Goal: Task Accomplishment & Management: Manage account settings

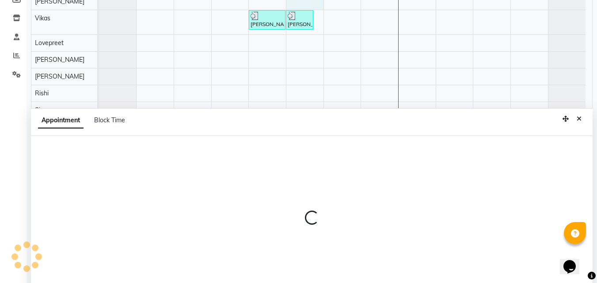
scroll to position [167, 0]
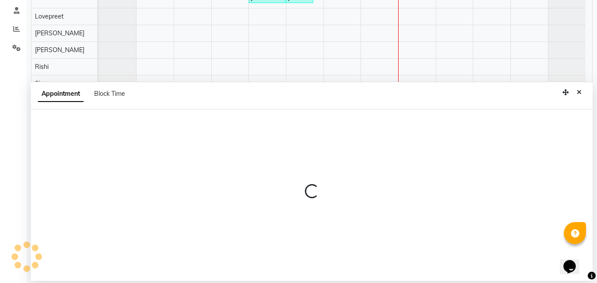
select select "76900"
select select "780"
select select "tentative"
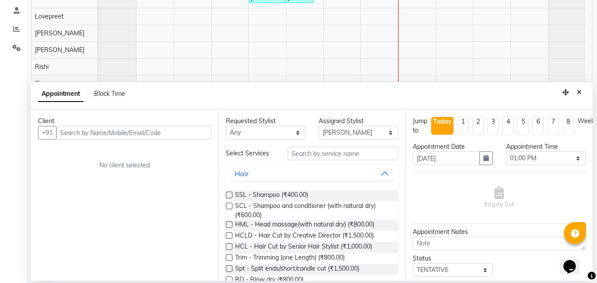
click at [170, 125] on div "Client" at bounding box center [124, 121] width 173 height 9
click at [175, 134] on input "text" at bounding box center [133, 133] width 155 height 14
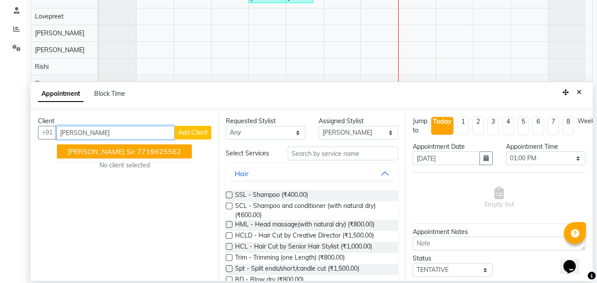
click at [139, 153] on ngb-highlight "7719625562" at bounding box center [159, 151] width 44 height 9
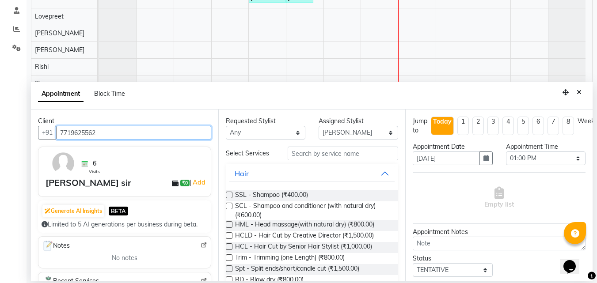
type input "7719625562"
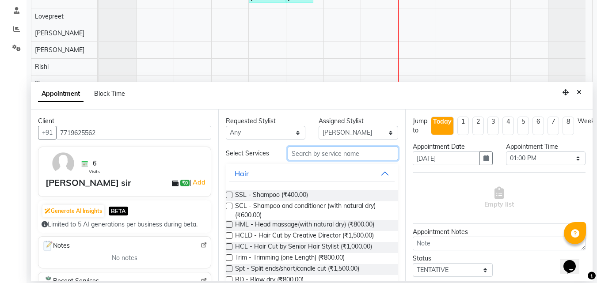
click at [295, 155] on input "text" at bounding box center [343, 154] width 110 height 14
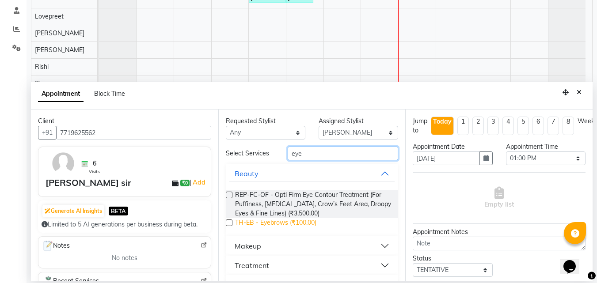
type input "eye"
click at [314, 224] on span "TH-EB - Eyebrows (₹100.00)" at bounding box center [275, 223] width 81 height 11
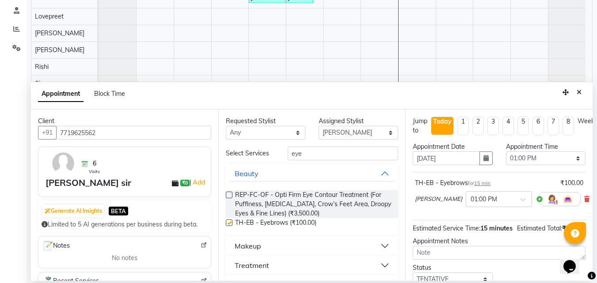
checkbox input "false"
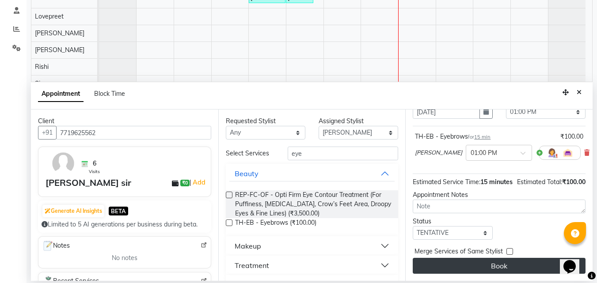
scroll to position [62, 0]
click at [534, 258] on button "Book" at bounding box center [499, 266] width 173 height 16
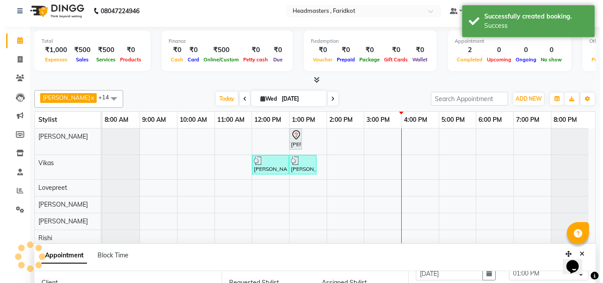
scroll to position [0, 0]
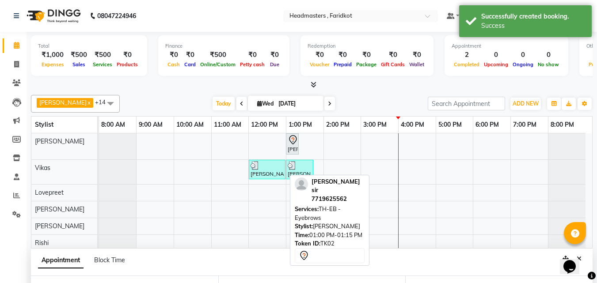
click at [295, 136] on icon at bounding box center [293, 139] width 8 height 9
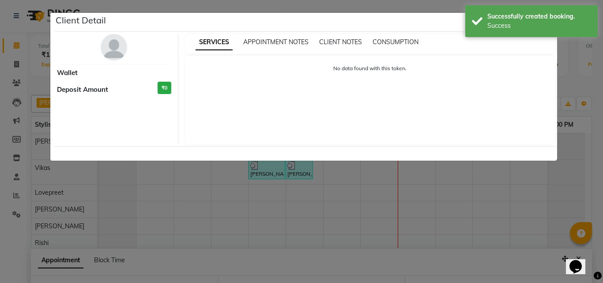
select select "7"
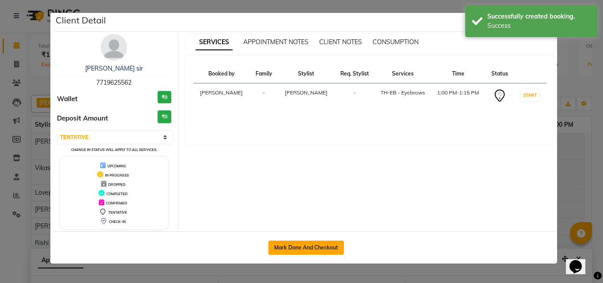
click at [298, 245] on button "Mark Done And Checkout" at bounding box center [307, 248] width 76 height 14
select select "service"
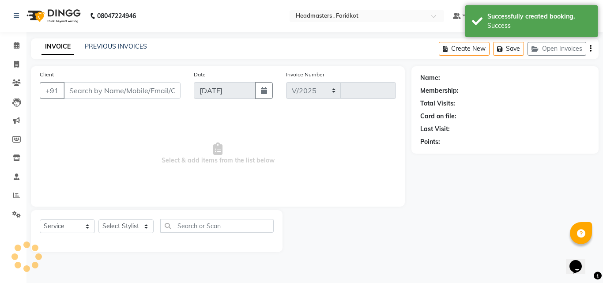
select select "7919"
type input "1129"
type input "7719625562"
select select "76900"
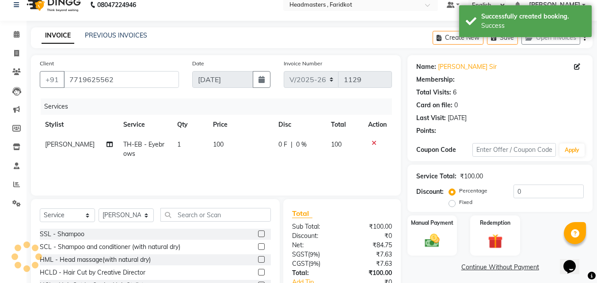
scroll to position [71, 0]
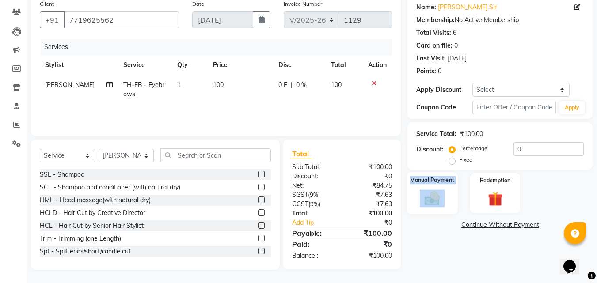
click at [434, 190] on div "Manual Payment" at bounding box center [432, 193] width 52 height 42
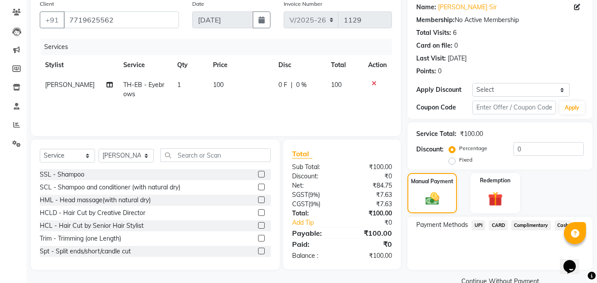
click at [561, 226] on span "Cash" at bounding box center [562, 225] width 17 height 10
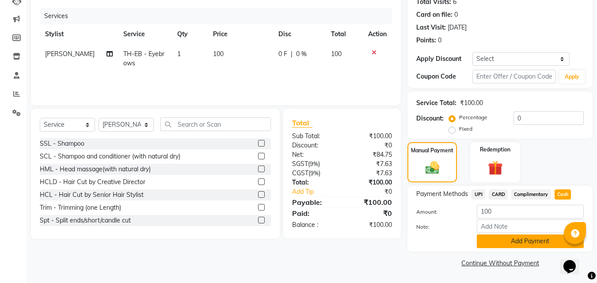
click at [542, 241] on button "Add Payment" at bounding box center [530, 242] width 107 height 14
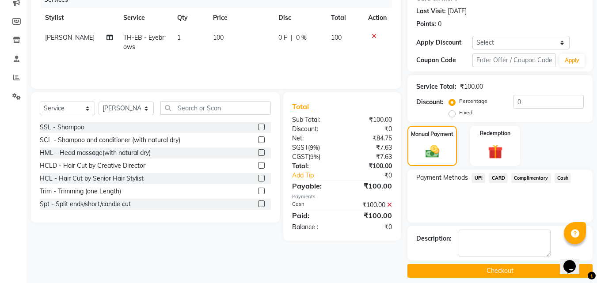
scroll to position [126, 0]
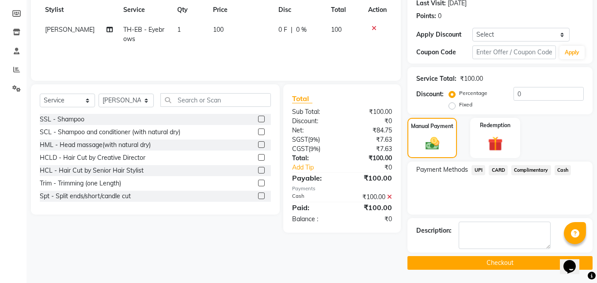
click at [440, 263] on button "Checkout" at bounding box center [499, 263] width 185 height 14
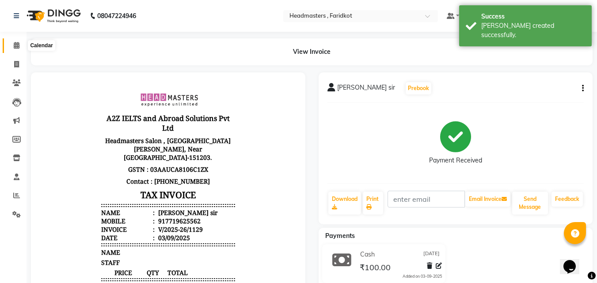
click at [17, 49] on span at bounding box center [16, 46] width 15 height 10
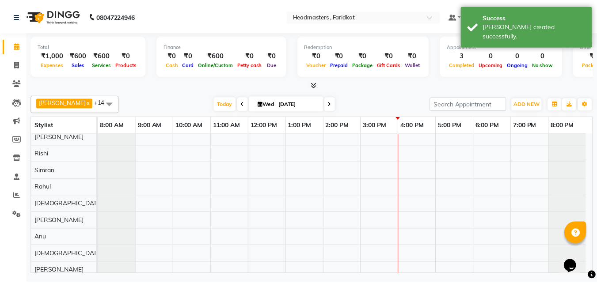
scroll to position [127, 0]
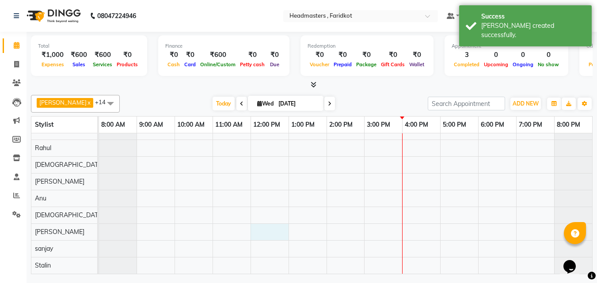
select select "84505"
select select "720"
select select "tentative"
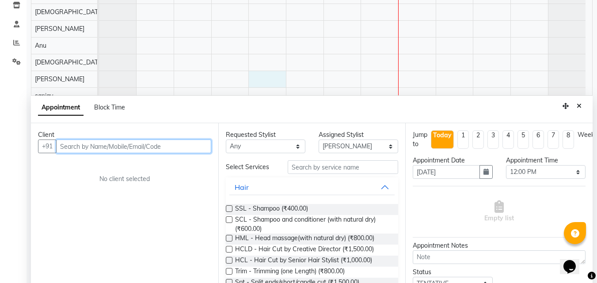
scroll to position [158, 0]
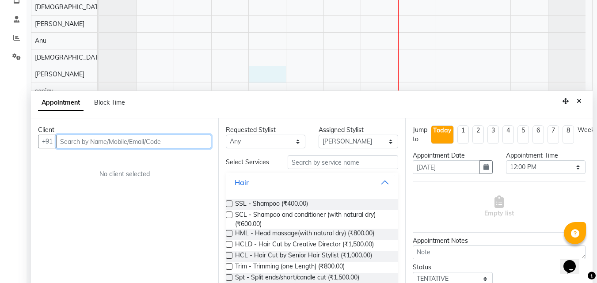
click at [144, 145] on input "text" at bounding box center [133, 142] width 155 height 14
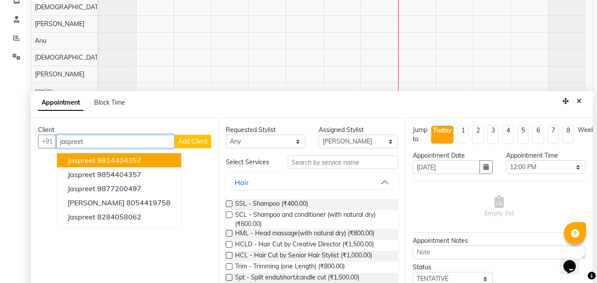
click at [147, 162] on button "[PERSON_NAME] 9814404357" at bounding box center [119, 160] width 124 height 14
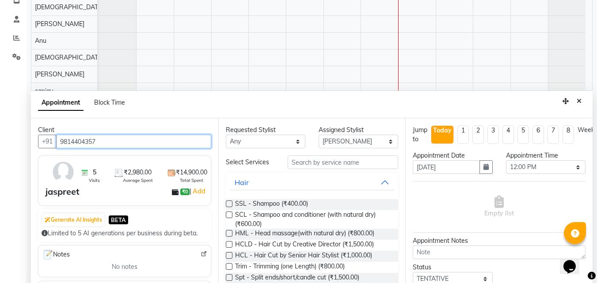
type input "9814404357"
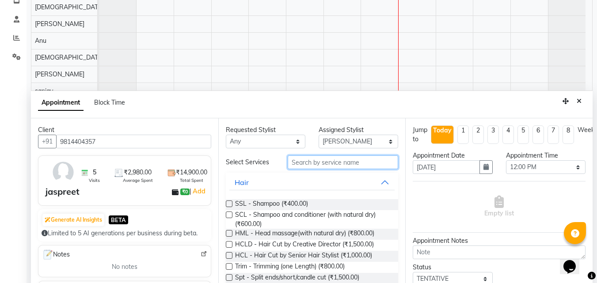
click at [316, 165] on input "text" at bounding box center [343, 162] width 110 height 14
click at [370, 167] on input "text" at bounding box center [343, 162] width 110 height 14
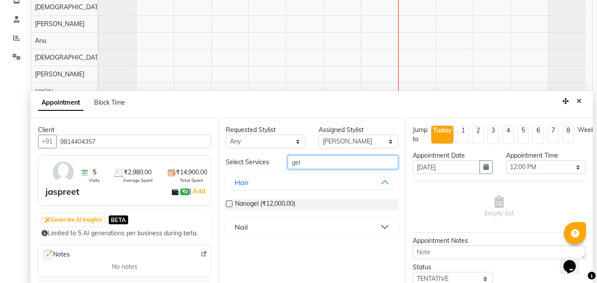
type input "gel"
click at [296, 224] on button "Nail" at bounding box center [312, 227] width 166 height 16
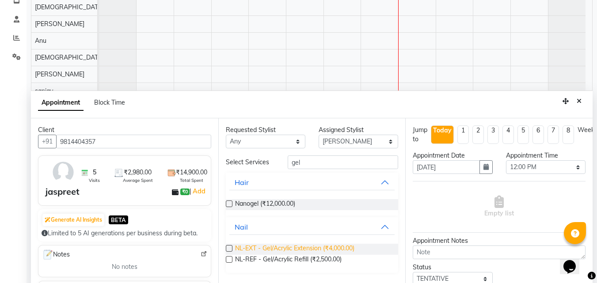
click at [264, 247] on span "NL-EXT - Gel/Acrylic Extension (₹4,000.00)" at bounding box center [294, 249] width 119 height 11
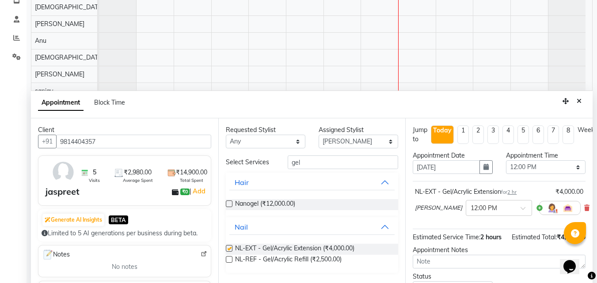
checkbox input "false"
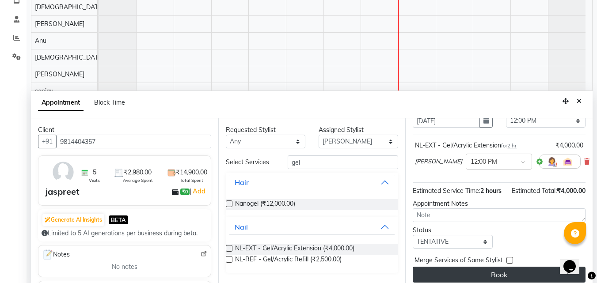
click at [496, 267] on button "Book" at bounding box center [499, 275] width 173 height 16
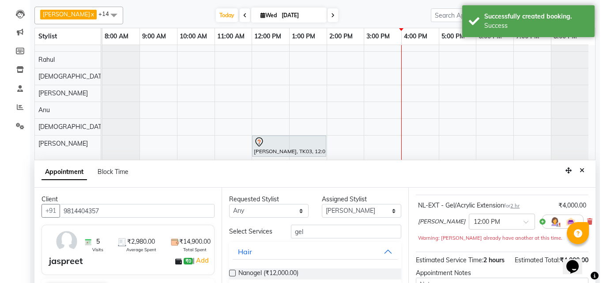
scroll to position [89, 0]
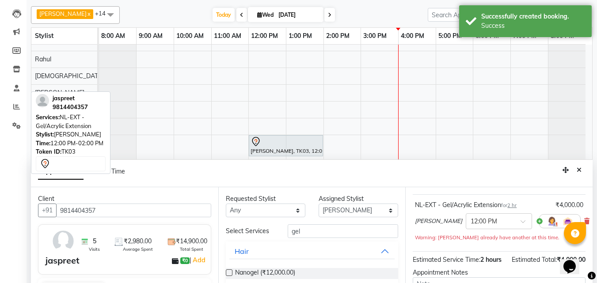
click at [309, 147] on div "[PERSON_NAME], TK03, 12:00 PM-02:00 PM, NL-EXT - Gel/Acrylic Extension" at bounding box center [286, 145] width 72 height 19
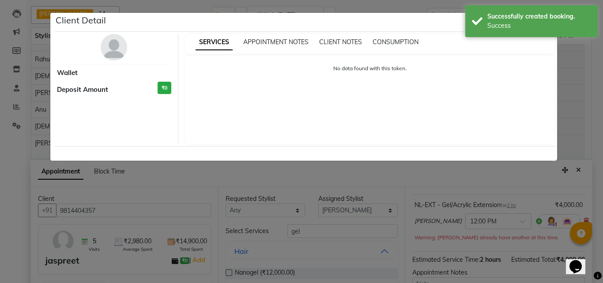
select select "7"
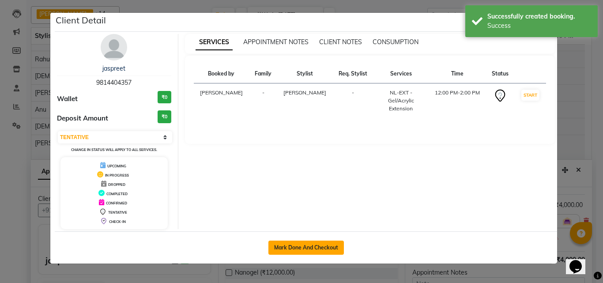
click at [300, 251] on button "Mark Done And Checkout" at bounding box center [307, 248] width 76 height 14
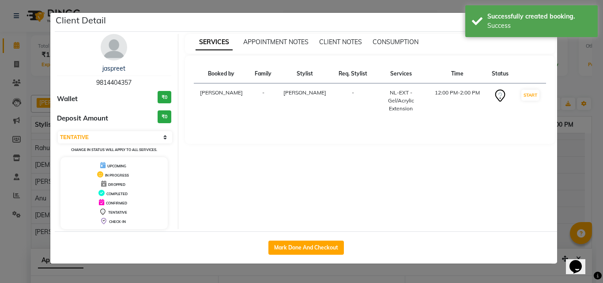
select select "service"
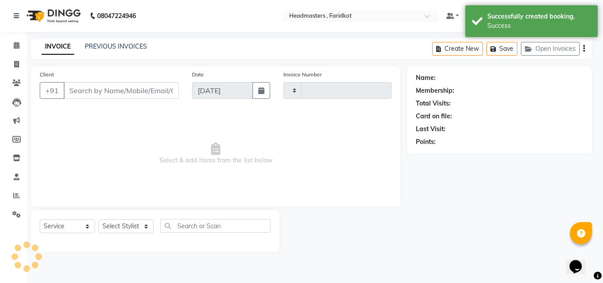
type input "1130"
select select "7919"
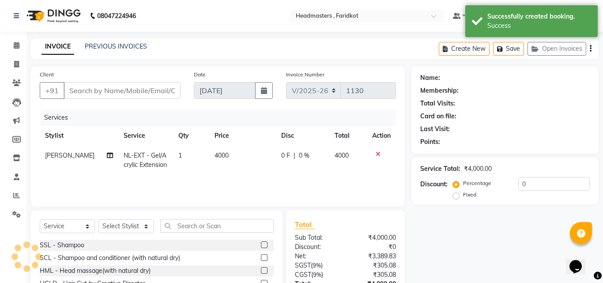
type input "9814404357"
select select "84505"
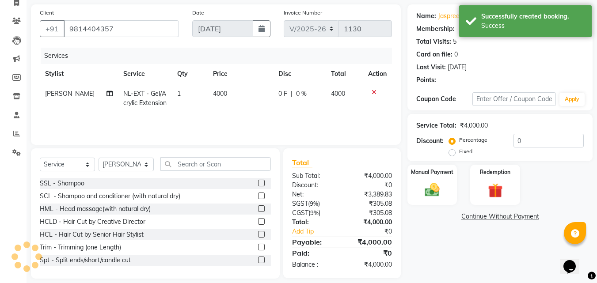
scroll to position [71, 0]
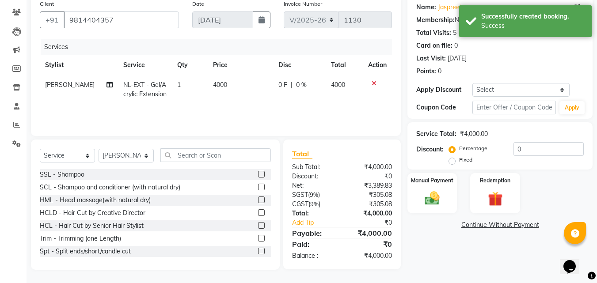
click at [278, 85] on span "0 F" at bounding box center [282, 84] width 9 height 9
select select "84505"
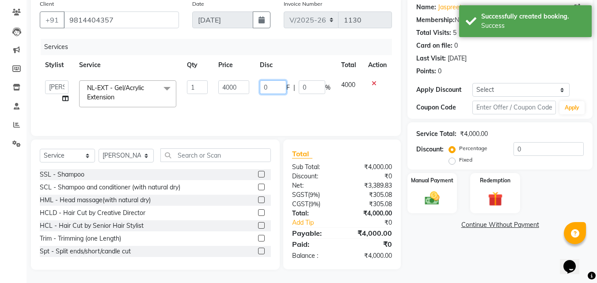
click at [280, 86] on input "0" at bounding box center [273, 87] width 27 height 14
type input "01000"
click at [449, 253] on div "Name: [PERSON_NAME] Membership: No Active Membership Total Visits: 5 Card on fi…" at bounding box center [503, 133] width 192 height 274
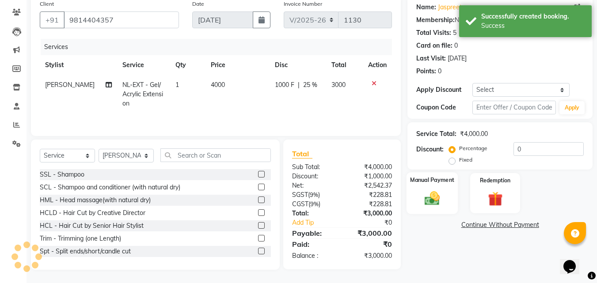
click at [431, 187] on div "Manual Payment" at bounding box center [432, 193] width 52 height 42
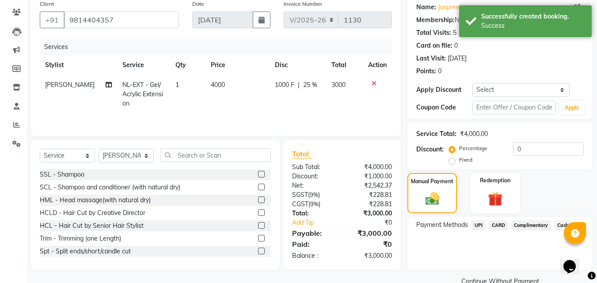
click at [560, 223] on span "Cash" at bounding box center [562, 225] width 17 height 10
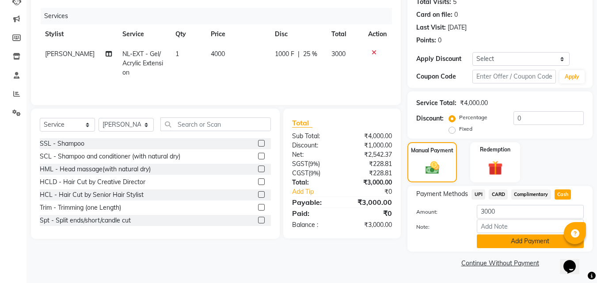
click at [510, 239] on button "Add Payment" at bounding box center [530, 242] width 107 height 14
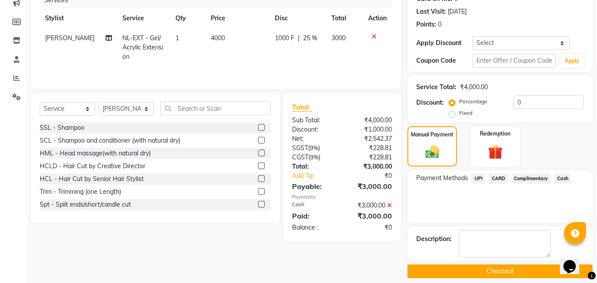
scroll to position [126, 0]
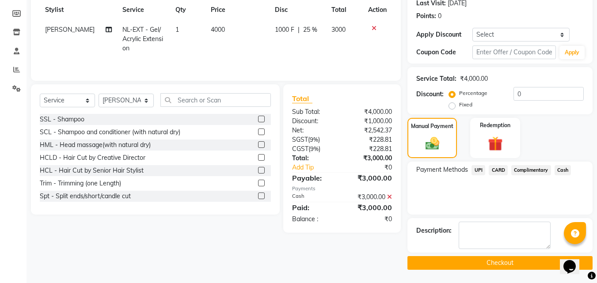
click at [500, 256] on div "Name: [PERSON_NAME] Membership: No Active Membership Total Visits: 5 Card on fi…" at bounding box center [503, 105] width 192 height 330
click at [487, 258] on button "Checkout" at bounding box center [499, 263] width 185 height 14
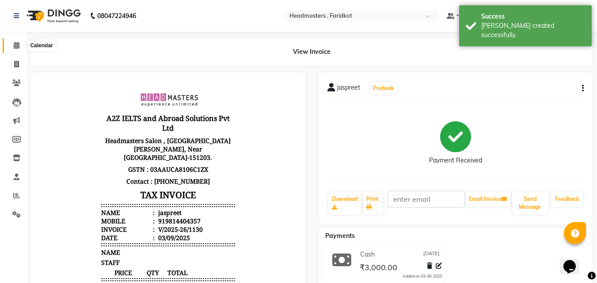
click at [15, 50] on span at bounding box center [16, 46] width 15 height 10
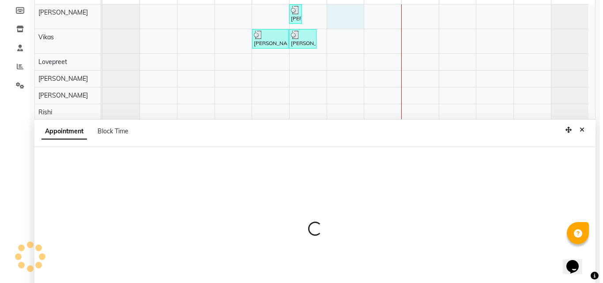
scroll to position [167, 0]
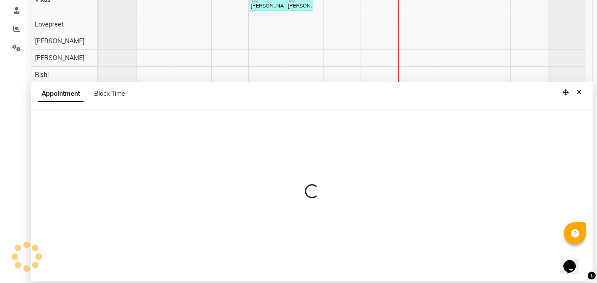
select select "76900"
select select "840"
select select "tentative"
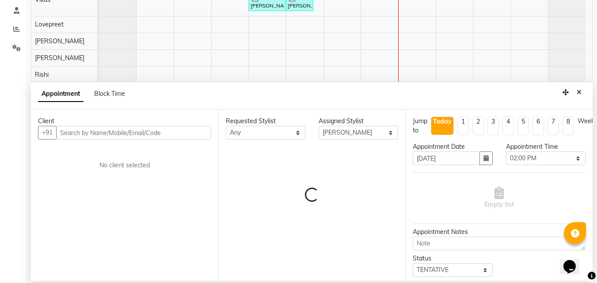
click at [111, 131] on input "text" at bounding box center [133, 133] width 155 height 14
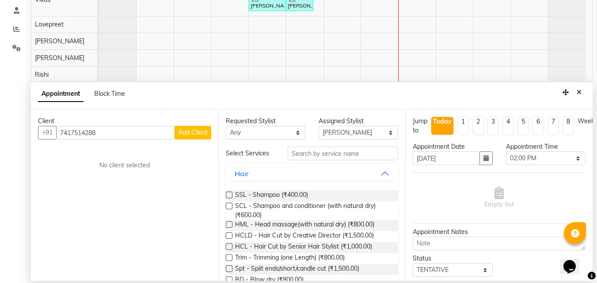
type input "7417514288"
click at [202, 136] on span "Add Client" at bounding box center [193, 133] width 30 height 8
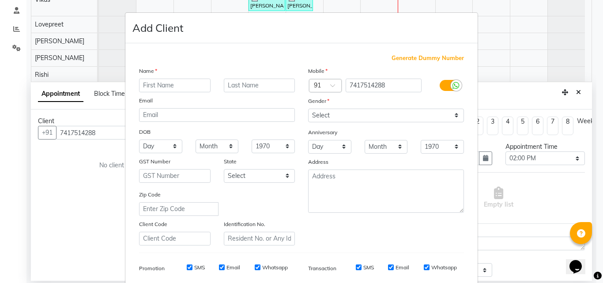
click at [152, 79] on input "text" at bounding box center [175, 86] width 72 height 14
click at [152, 85] on input "text" at bounding box center [175, 86] width 72 height 14
type input "Sumit"
click at [415, 117] on select "Select [DEMOGRAPHIC_DATA] [DEMOGRAPHIC_DATA] Other Prefer Not To Say" at bounding box center [386, 116] width 156 height 14
select select "[DEMOGRAPHIC_DATA]"
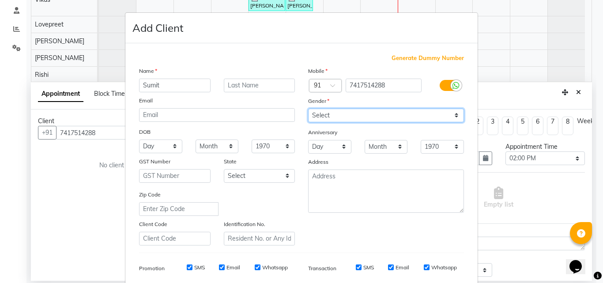
click at [308, 109] on select "Select [DEMOGRAPHIC_DATA] [DEMOGRAPHIC_DATA] Other Prefer Not To Say" at bounding box center [386, 116] width 156 height 14
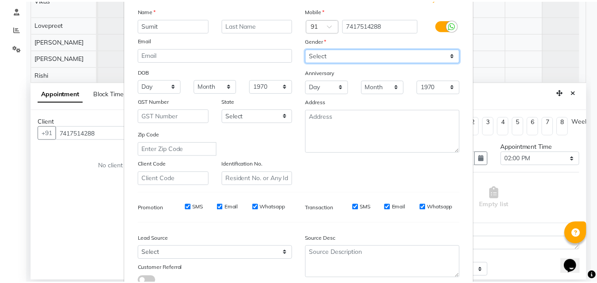
scroll to position [125, 0]
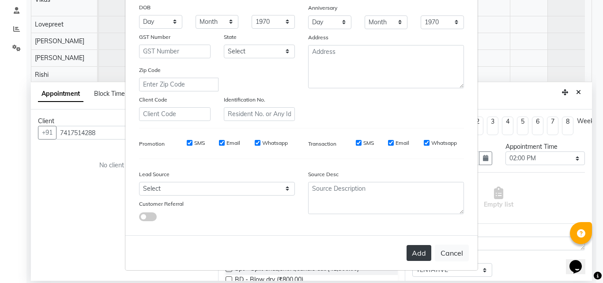
click at [423, 254] on button "Add" at bounding box center [419, 253] width 25 height 16
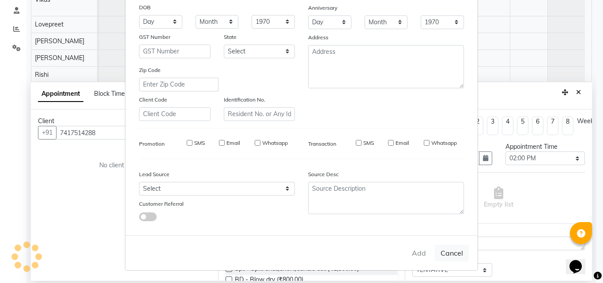
select select
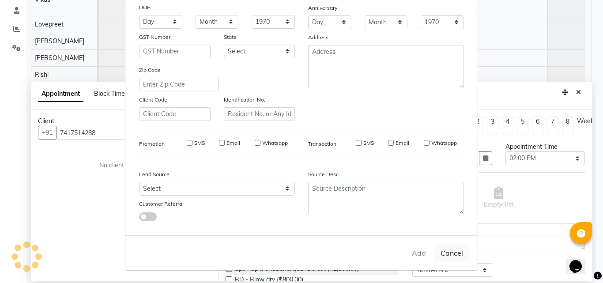
select select
checkbox input "false"
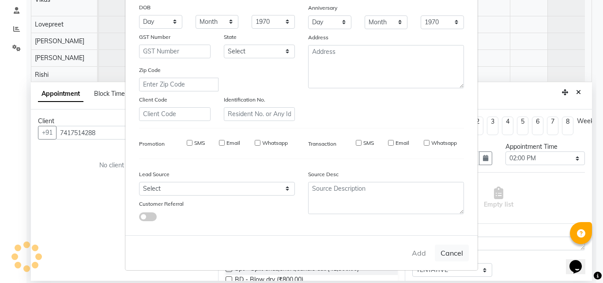
checkbox input "false"
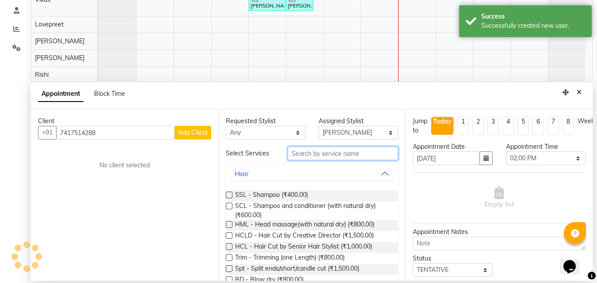
click at [307, 154] on input "text" at bounding box center [343, 154] width 110 height 14
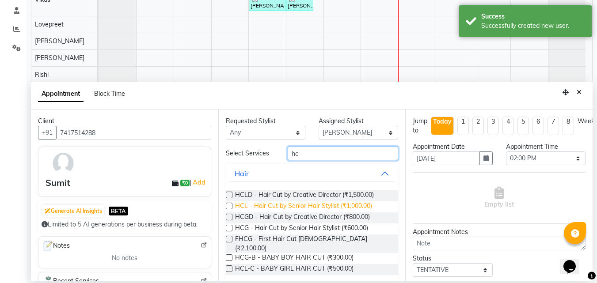
type input "hc"
click at [366, 206] on span "HCL - Hair Cut by Senior Hair Stylist (₹1,000.00)" at bounding box center [303, 206] width 137 height 11
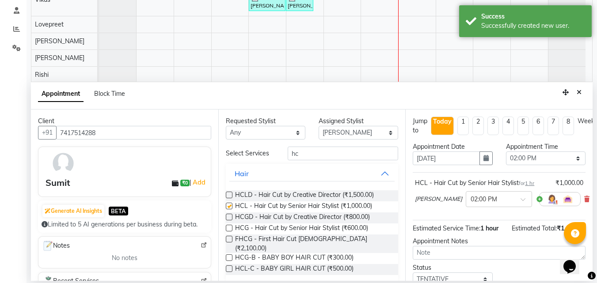
checkbox input "false"
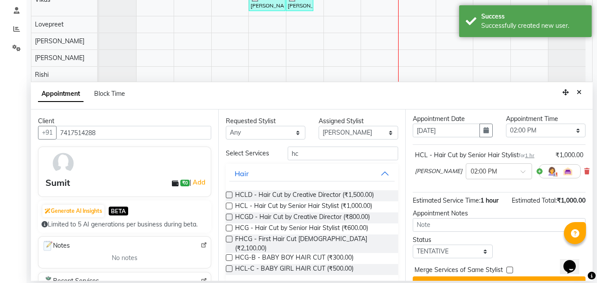
scroll to position [53, 0]
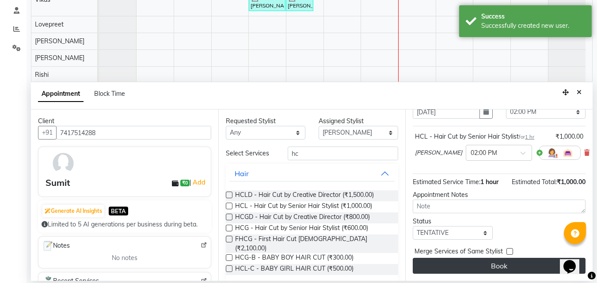
click at [484, 258] on button "Book" at bounding box center [499, 266] width 173 height 16
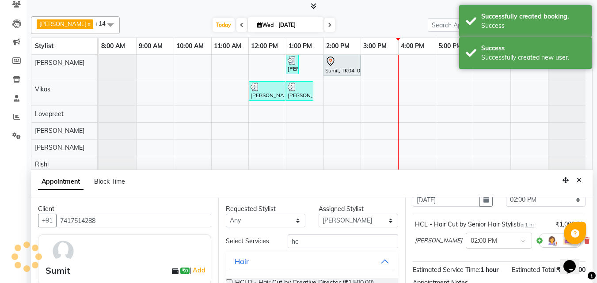
scroll to position [0, 0]
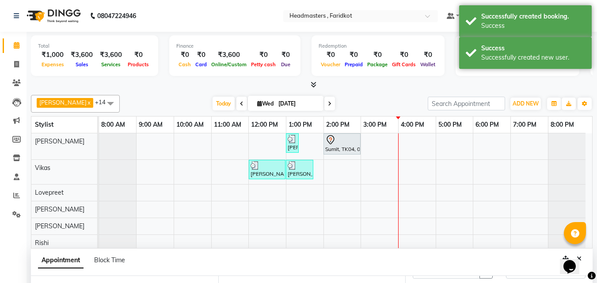
click at [319, 147] on div "[PERSON_NAME] sir, TK02, 01:00 PM-01:15 PM, TH-EB - Eyebrows Sumit, TK04, 02:00…" at bounding box center [345, 271] width 493 height 277
click at [342, 146] on td at bounding box center [342, 271] width 38 height 277
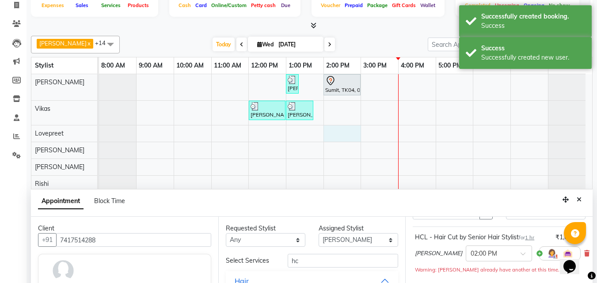
scroll to position [167, 0]
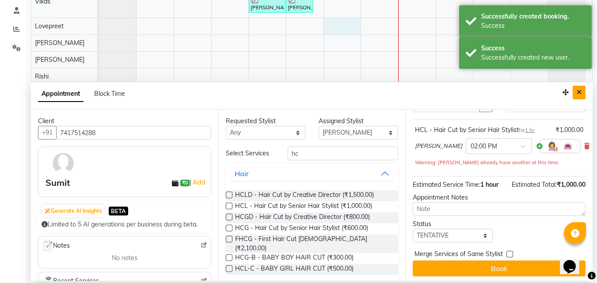
click at [584, 91] on button "Close" at bounding box center [578, 93] width 13 height 14
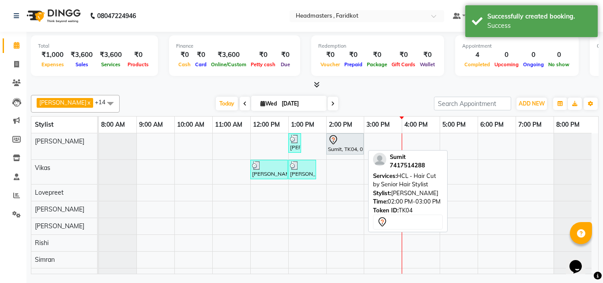
click at [344, 145] on div "Sumit, TK04, 02:00 PM-03:00 PM, HCL - Hair Cut by Senior Hair Stylist" at bounding box center [345, 144] width 36 height 19
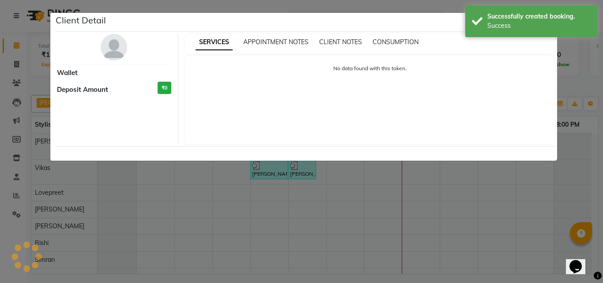
select select "7"
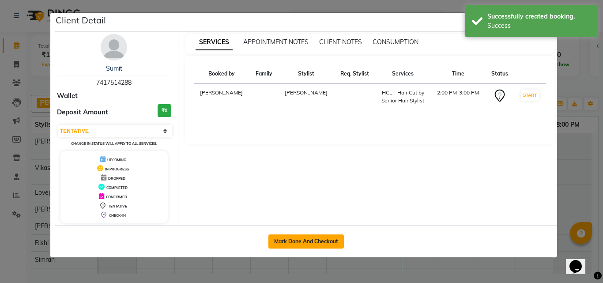
click at [324, 239] on button "Mark Done And Checkout" at bounding box center [307, 242] width 76 height 14
select select "service"
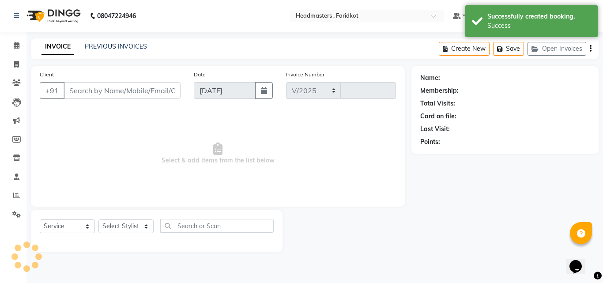
select select "7919"
type input "1131"
type input "7417514288"
select select "76900"
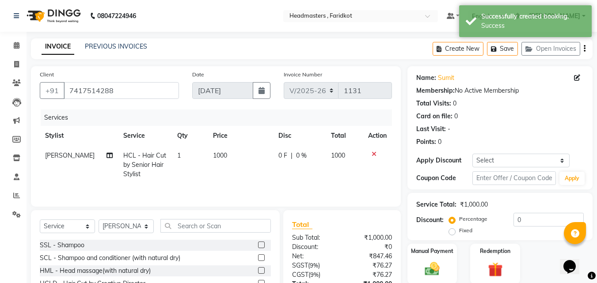
click at [538, 212] on div "Service Total: ₹1,000.00 Discount: Percentage Fixed 0" at bounding box center [499, 217] width 167 height 40
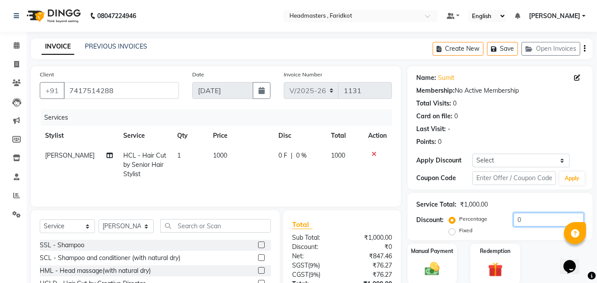
click at [548, 214] on input "0" at bounding box center [548, 220] width 70 height 14
type input "040"
click at [432, 265] on img at bounding box center [432, 269] width 25 height 18
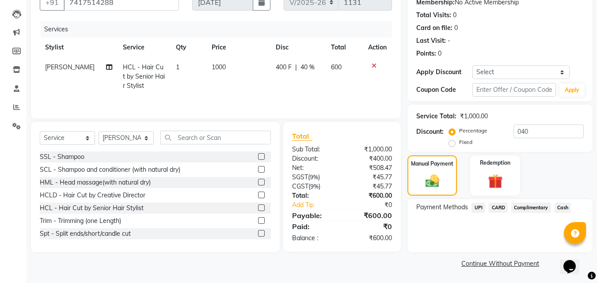
scroll to position [89, 0]
click at [480, 207] on span "UPI" at bounding box center [478, 207] width 14 height 10
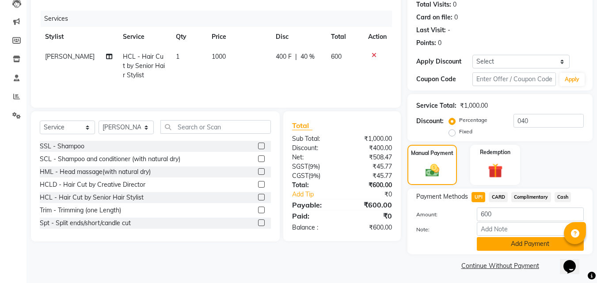
scroll to position [102, 0]
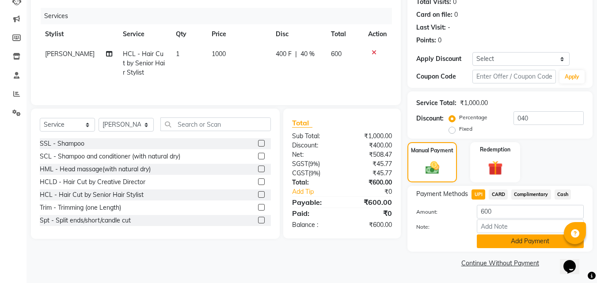
click at [503, 237] on button "Add Payment" at bounding box center [530, 242] width 107 height 14
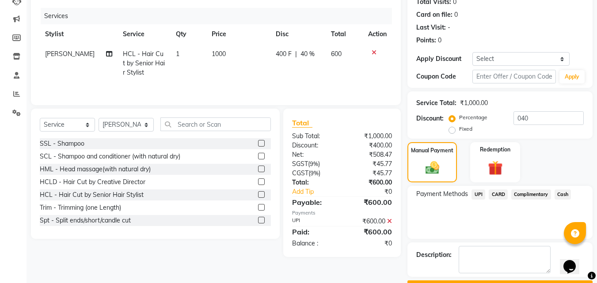
scroll to position [126, 0]
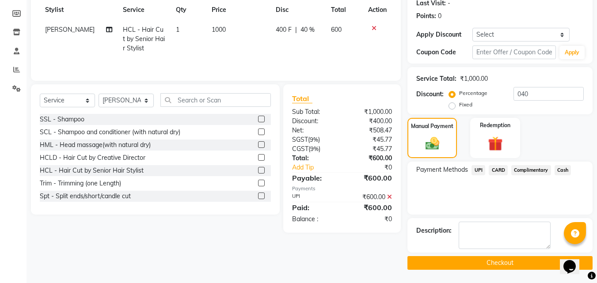
click at [508, 266] on button "Checkout" at bounding box center [499, 263] width 185 height 14
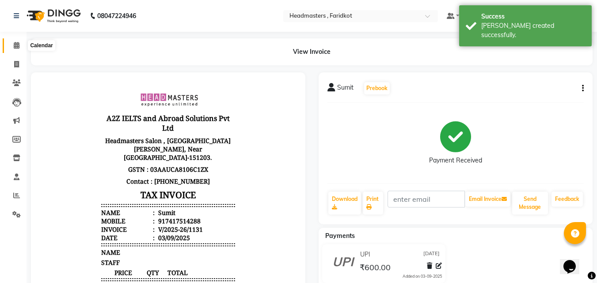
click at [16, 50] on span at bounding box center [16, 46] width 15 height 10
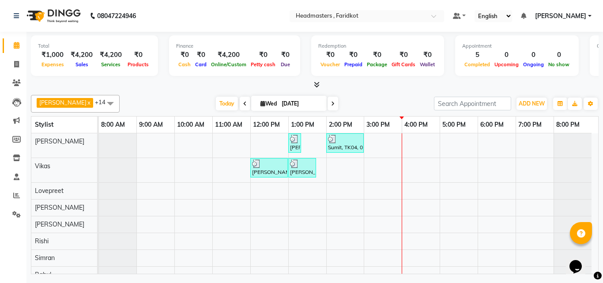
click at [318, 85] on icon at bounding box center [317, 84] width 6 height 7
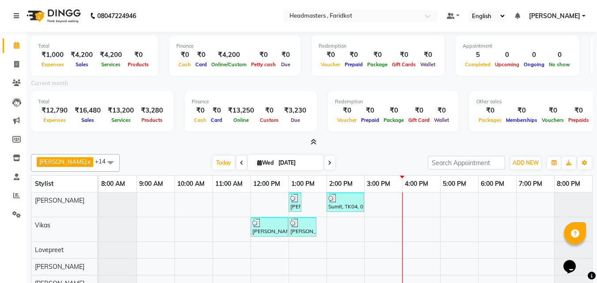
click at [314, 143] on icon at bounding box center [314, 142] width 6 height 7
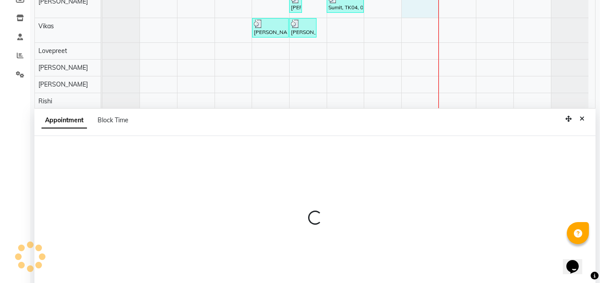
scroll to position [167, 0]
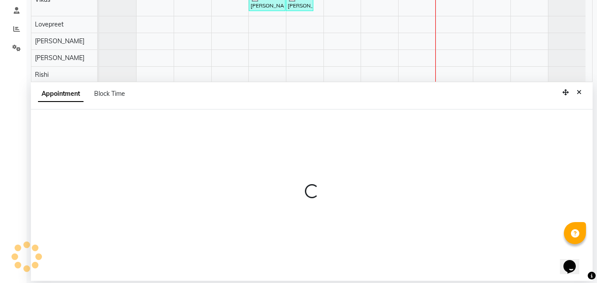
select select "76900"
select select "tentative"
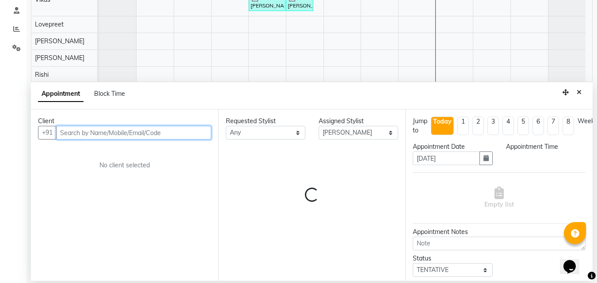
select select "960"
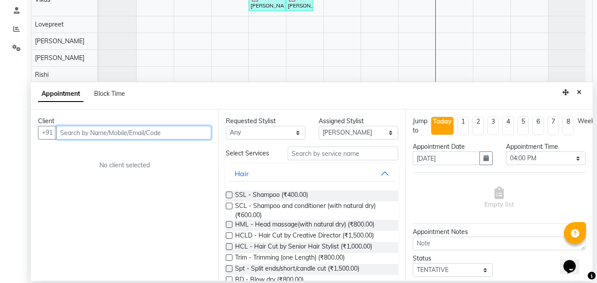
click at [140, 134] on input "text" at bounding box center [133, 133] width 155 height 14
type input "8699042034"
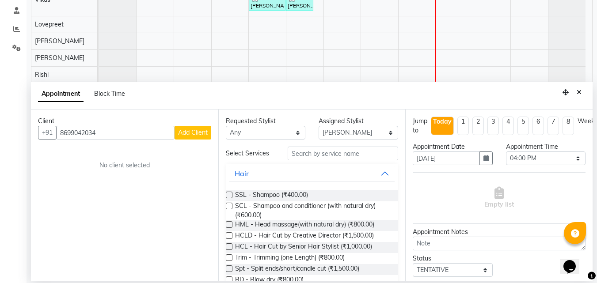
click at [192, 131] on span "Add Client" at bounding box center [193, 133] width 30 height 8
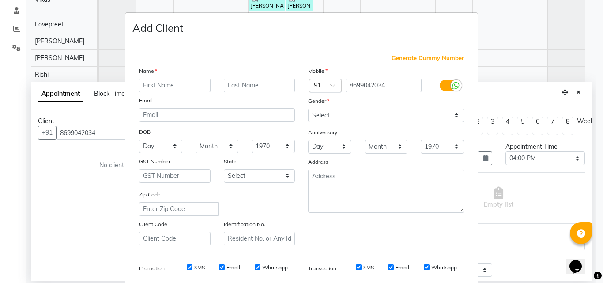
click at [152, 77] on div "Name" at bounding box center [147, 72] width 28 height 12
click at [152, 79] on input "text" at bounding box center [175, 86] width 72 height 14
click at [178, 91] on input "text" at bounding box center [175, 86] width 72 height 14
click at [184, 86] on input "text" at bounding box center [175, 86] width 72 height 14
type input "[PERSON_NAME]"
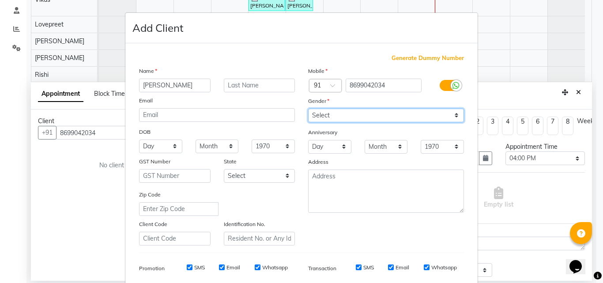
click at [383, 117] on select "Select [DEMOGRAPHIC_DATA] [DEMOGRAPHIC_DATA] Other Prefer Not To Say" at bounding box center [386, 116] width 156 height 14
select select "[DEMOGRAPHIC_DATA]"
click at [308, 109] on select "Select [DEMOGRAPHIC_DATA] [DEMOGRAPHIC_DATA] Other Prefer Not To Say" at bounding box center [386, 116] width 156 height 14
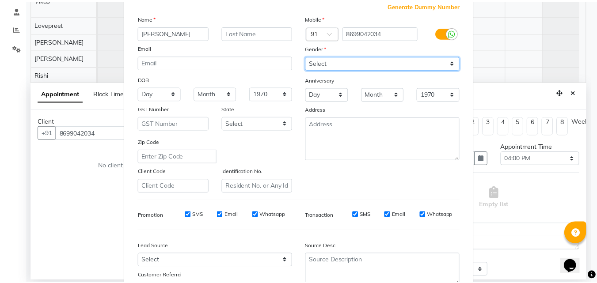
scroll to position [125, 0]
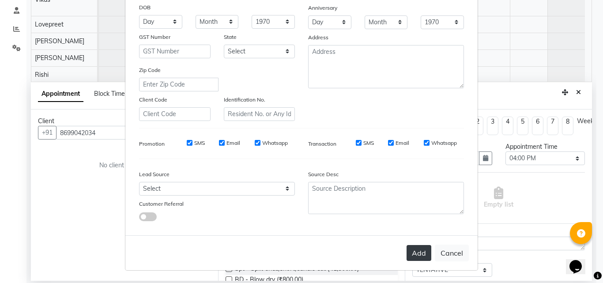
click at [424, 256] on button "Add" at bounding box center [419, 253] width 25 height 16
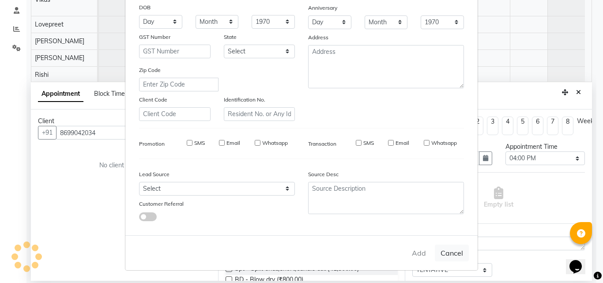
select select
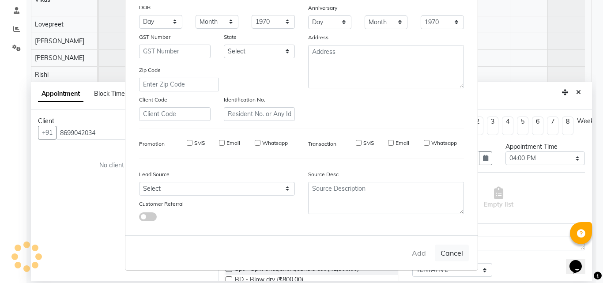
select select
checkbox input "false"
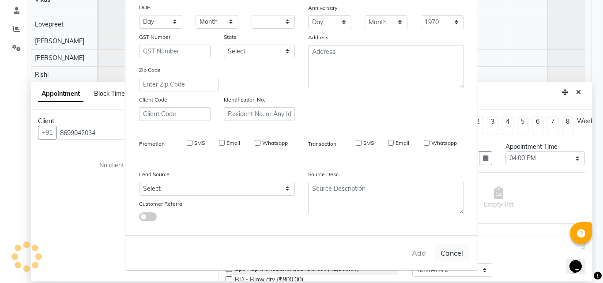
checkbox input "false"
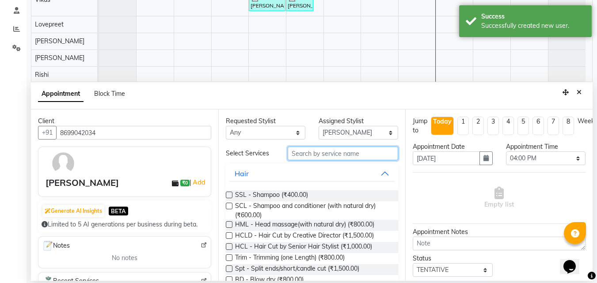
drag, startPoint x: 289, startPoint y: 149, endPoint x: 298, endPoint y: 158, distance: 12.5
click at [295, 154] on input "text" at bounding box center [343, 154] width 110 height 14
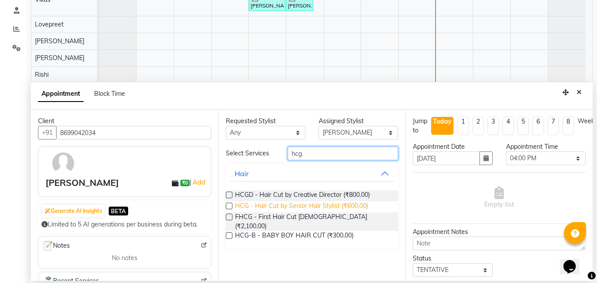
type input "hcg"
click at [352, 206] on span "HCG - Hair Cut by Senior Hair Stylist (₹600.00)" at bounding box center [301, 206] width 133 height 11
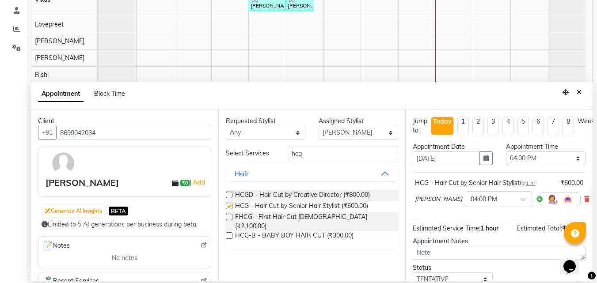
checkbox input "false"
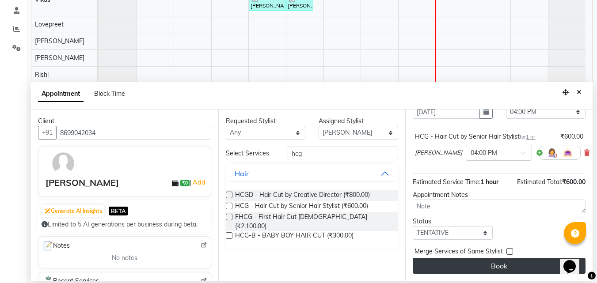
click at [494, 258] on button "Book" at bounding box center [499, 266] width 173 height 16
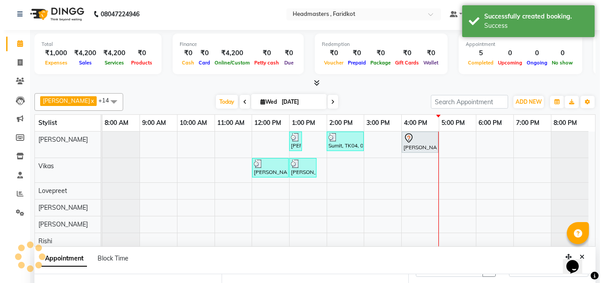
scroll to position [0, 0]
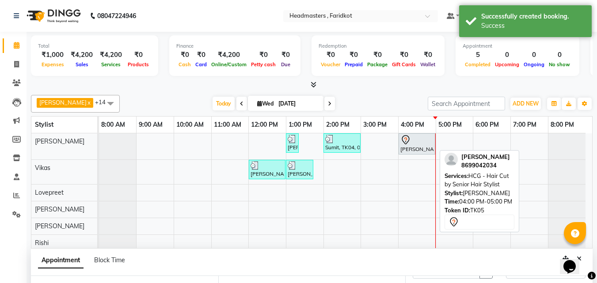
click at [411, 144] on div at bounding box center [416, 140] width 33 height 11
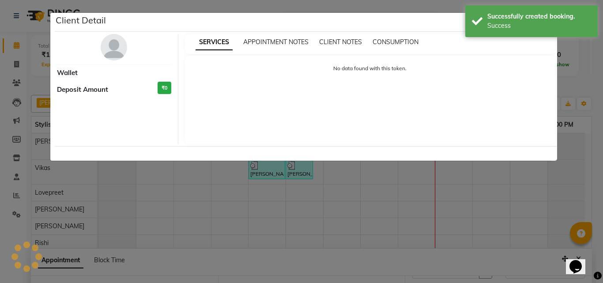
select select "7"
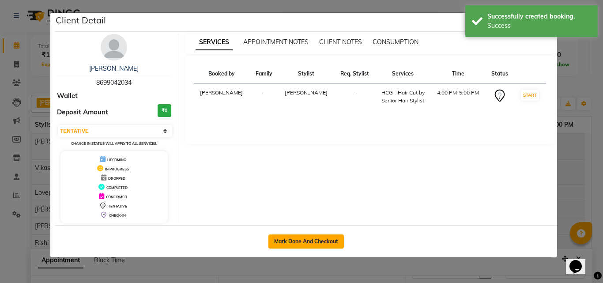
click at [329, 243] on button "Mark Done And Checkout" at bounding box center [307, 242] width 76 height 14
select select "service"
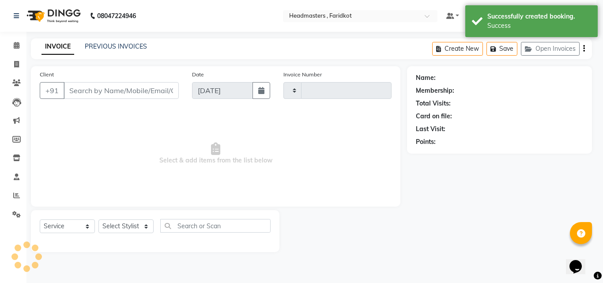
type input "1132"
select select "7919"
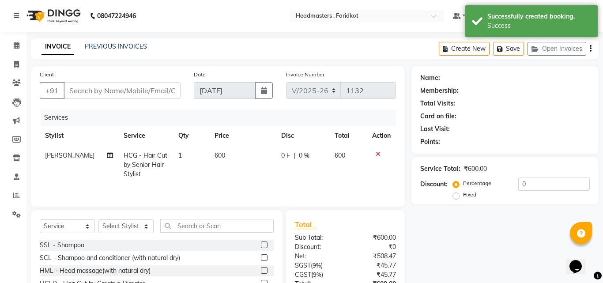
type input "8699042034"
select select "76900"
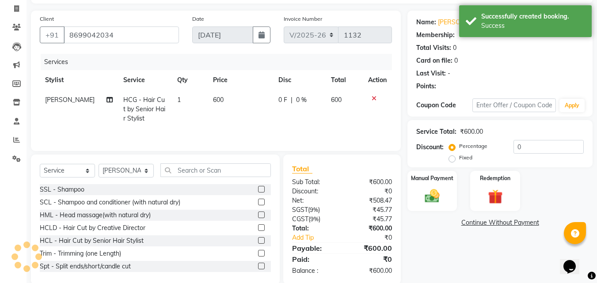
scroll to position [71, 0]
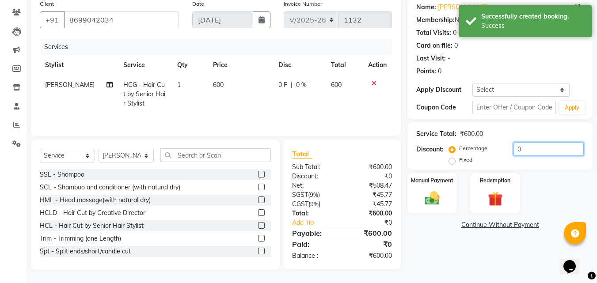
click at [531, 149] on input "0" at bounding box center [548, 149] width 70 height 14
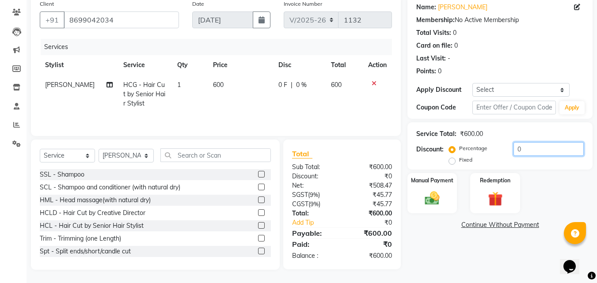
click at [531, 151] on input "0" at bounding box center [548, 149] width 70 height 14
type input "050"
click at [427, 193] on img at bounding box center [432, 198] width 25 height 18
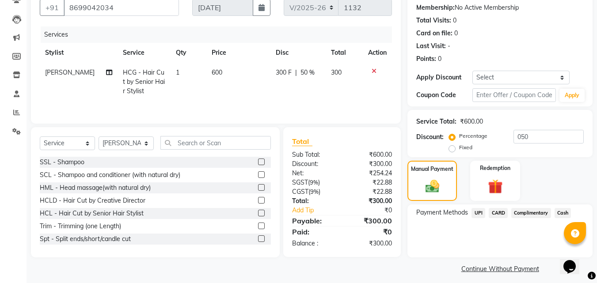
scroll to position [89, 0]
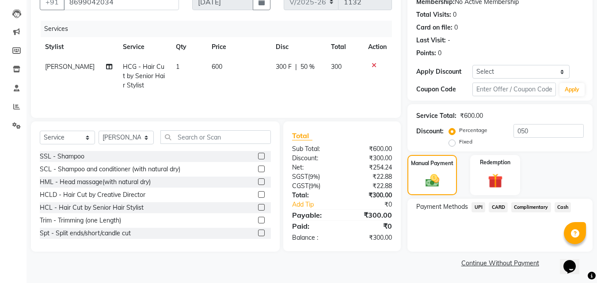
click at [568, 209] on span "Cash" at bounding box center [562, 207] width 17 height 10
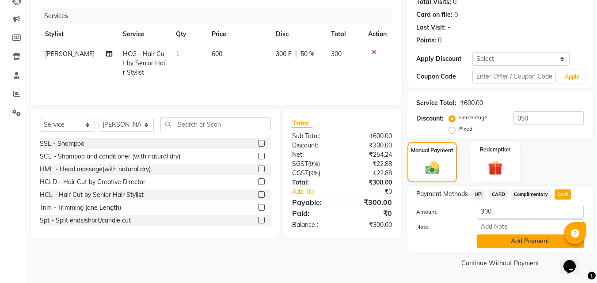
click at [539, 240] on button "Add Payment" at bounding box center [530, 242] width 107 height 14
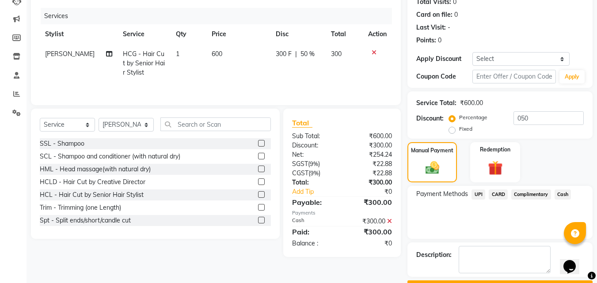
scroll to position [126, 0]
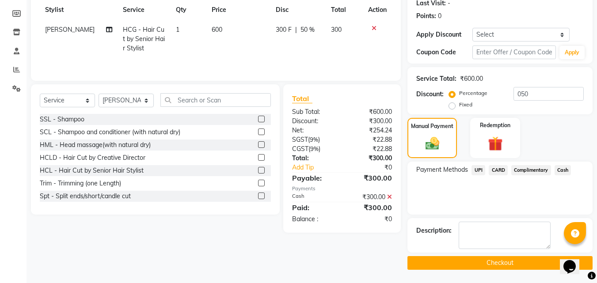
click at [496, 260] on button "Checkout" at bounding box center [499, 263] width 185 height 14
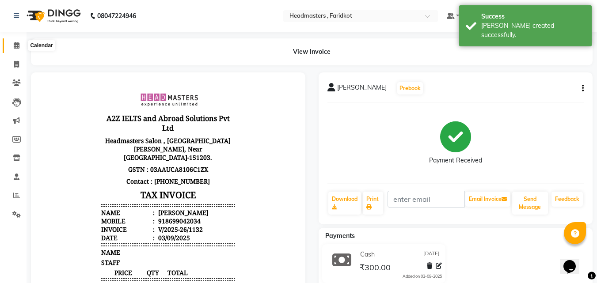
click at [17, 47] on icon at bounding box center [17, 45] width 6 height 7
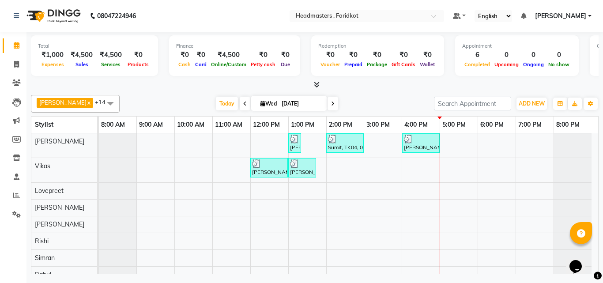
click at [571, 20] on span "[PERSON_NAME]" at bounding box center [560, 15] width 51 height 9
click at [571, 19] on span "[PERSON_NAME]" at bounding box center [560, 15] width 51 height 9
